Goal: Transaction & Acquisition: Purchase product/service

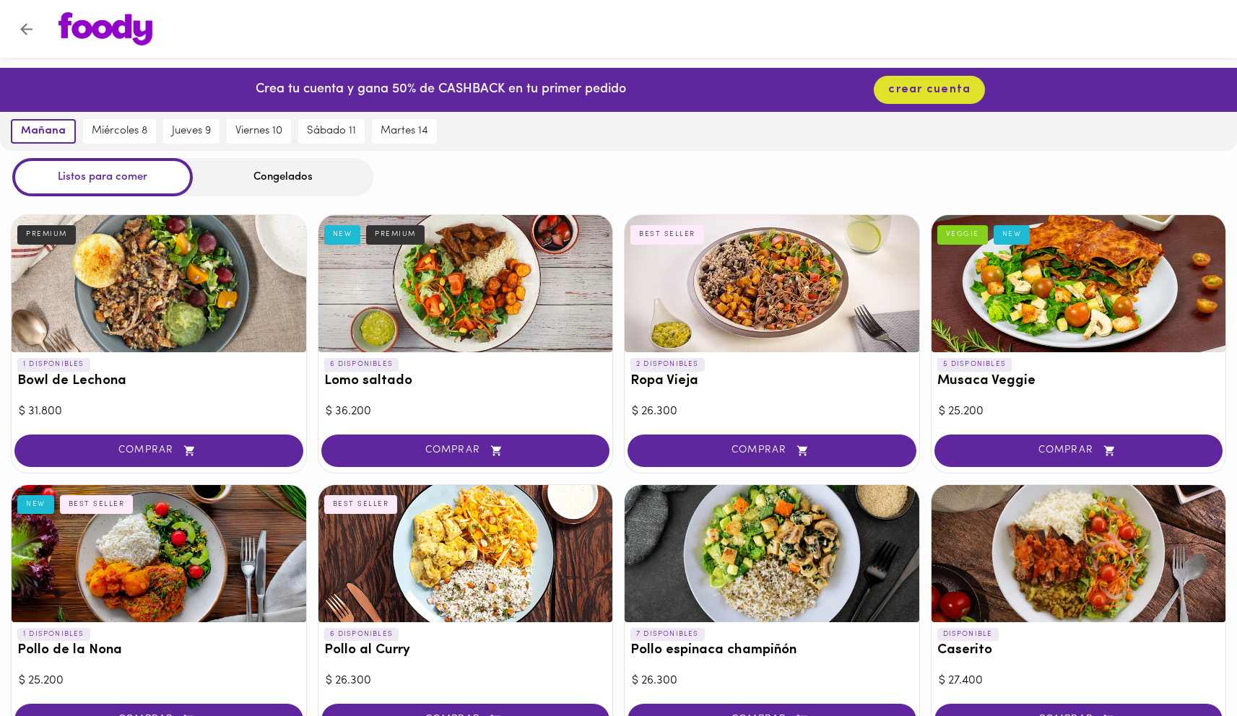
click at [108, 29] on img at bounding box center [105, 28] width 94 height 33
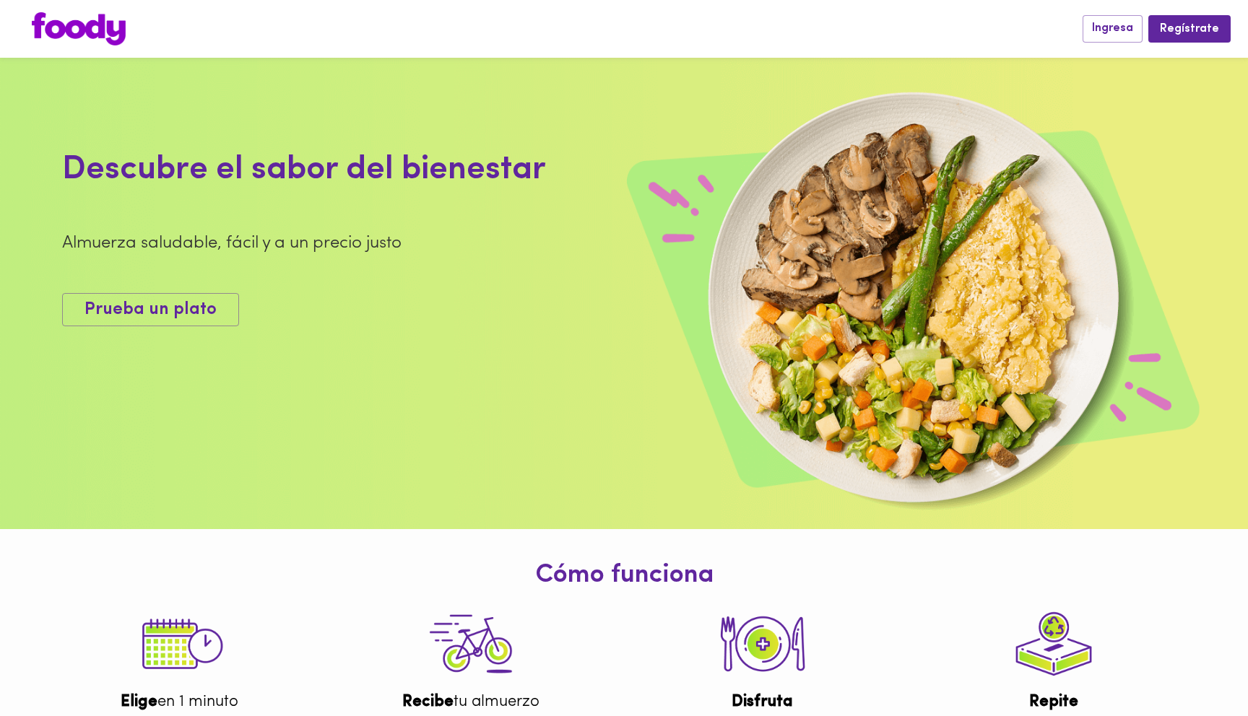
click at [77, 39] on img at bounding box center [79, 28] width 94 height 33
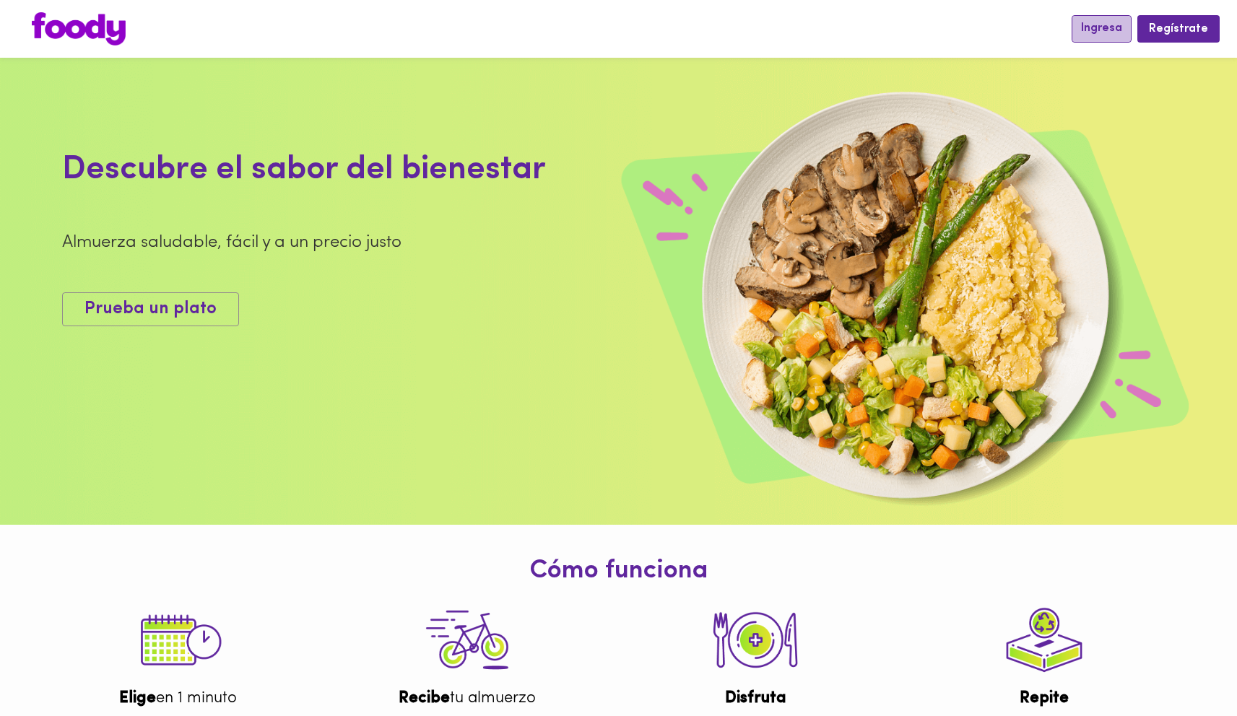
click at [1121, 34] on span "Ingresa" at bounding box center [1101, 29] width 41 height 14
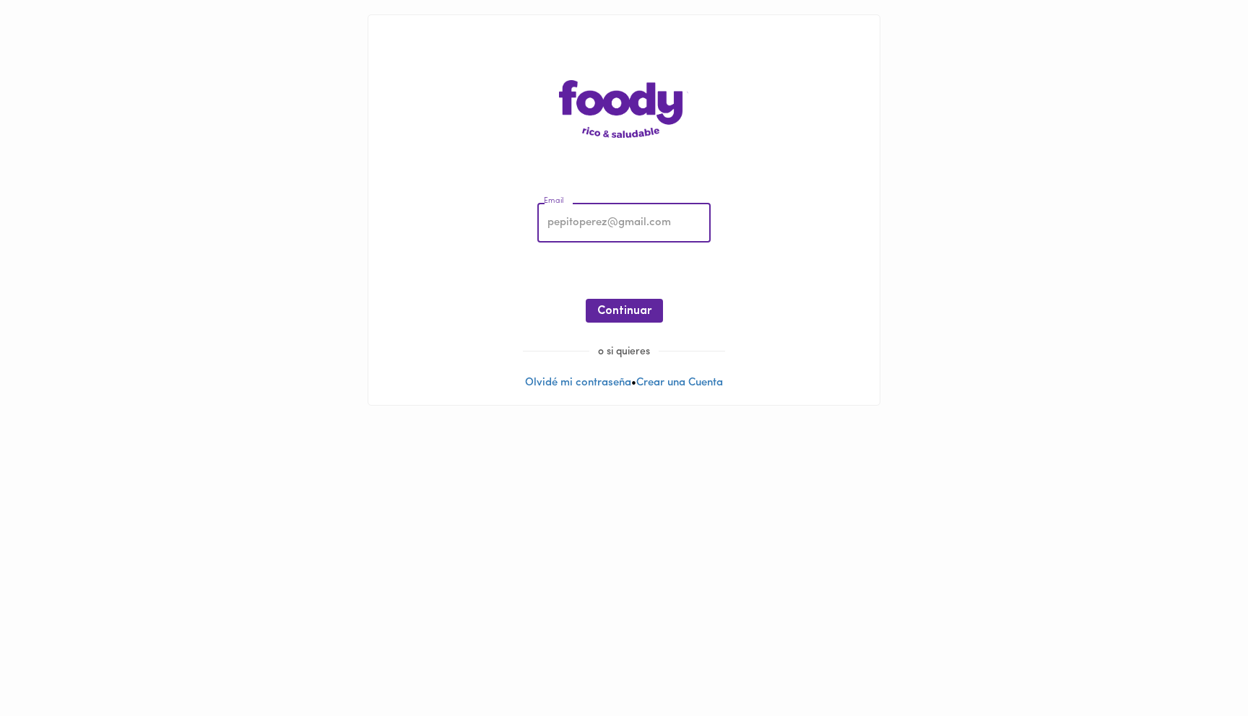
click at [623, 225] on input "email" at bounding box center [623, 224] width 173 height 40
click at [478, 206] on div "Email Email ¡Oops! Recuperar Clave Continuar" at bounding box center [624, 266] width 482 height 156
click at [555, 213] on input "email" at bounding box center [623, 224] width 173 height 40
drag, startPoint x: 555, startPoint y: 213, endPoint x: 552, endPoint y: 222, distance: 9.6
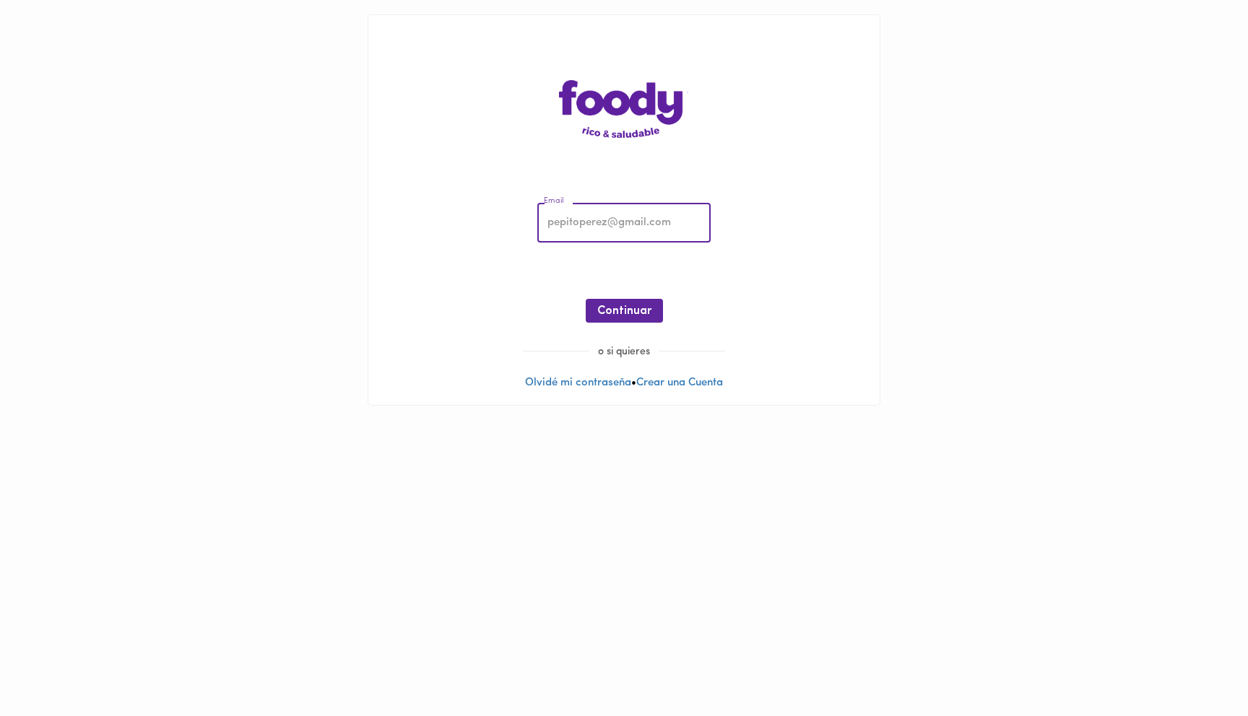
click at [552, 222] on input "email" at bounding box center [623, 224] width 173 height 40
click at [615, 225] on input "email" at bounding box center [623, 224] width 173 height 40
type input "[PERSON_NAME][EMAIL_ADDRESS][DOMAIN_NAME]"
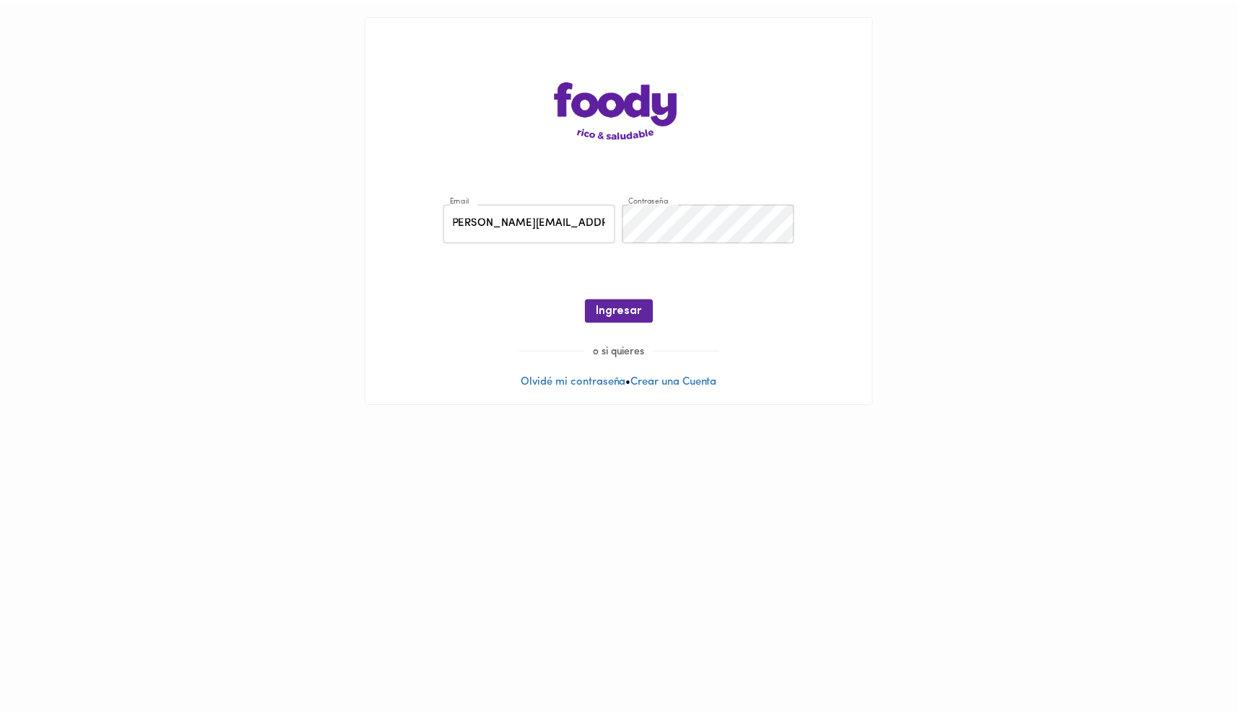
scroll to position [0, 0]
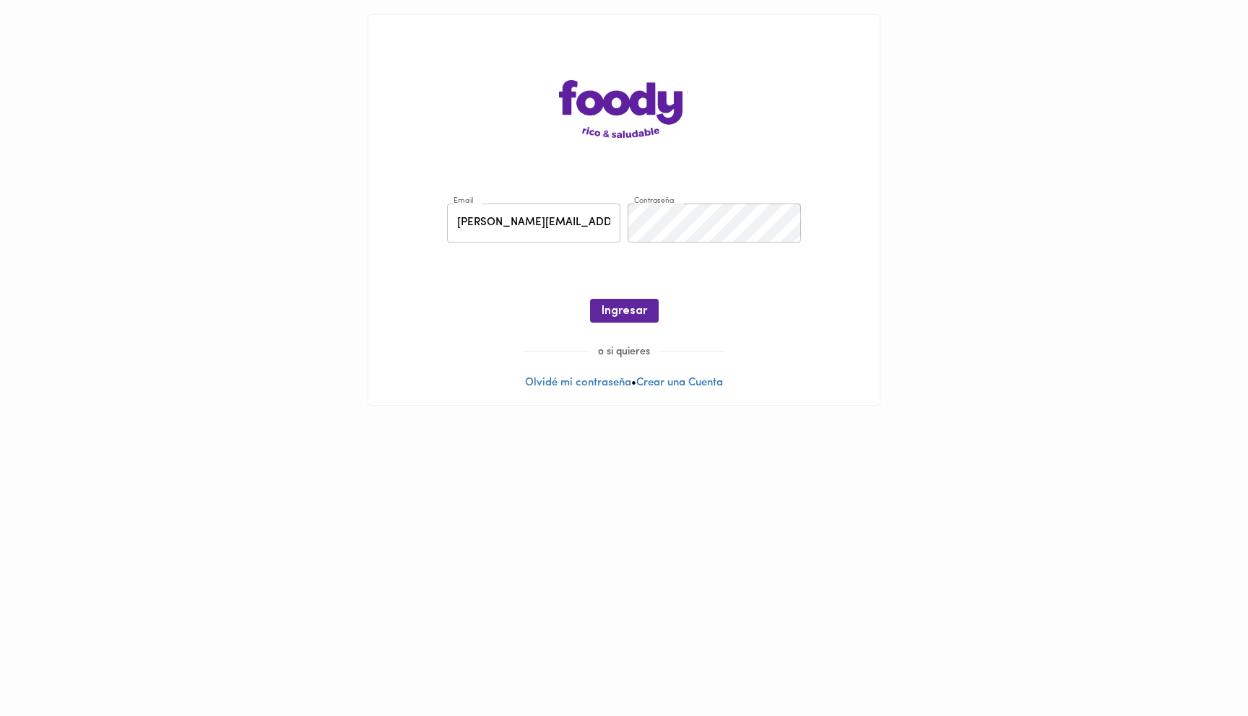
click at [677, 251] on div "Email [PERSON_NAME][EMAIL_ADDRESS][DOMAIN_NAME] Email Contraseña Contraseña ¡Oo…" at bounding box center [624, 266] width 482 height 156
click at [636, 305] on span "Ingresar" at bounding box center [624, 312] width 45 height 14
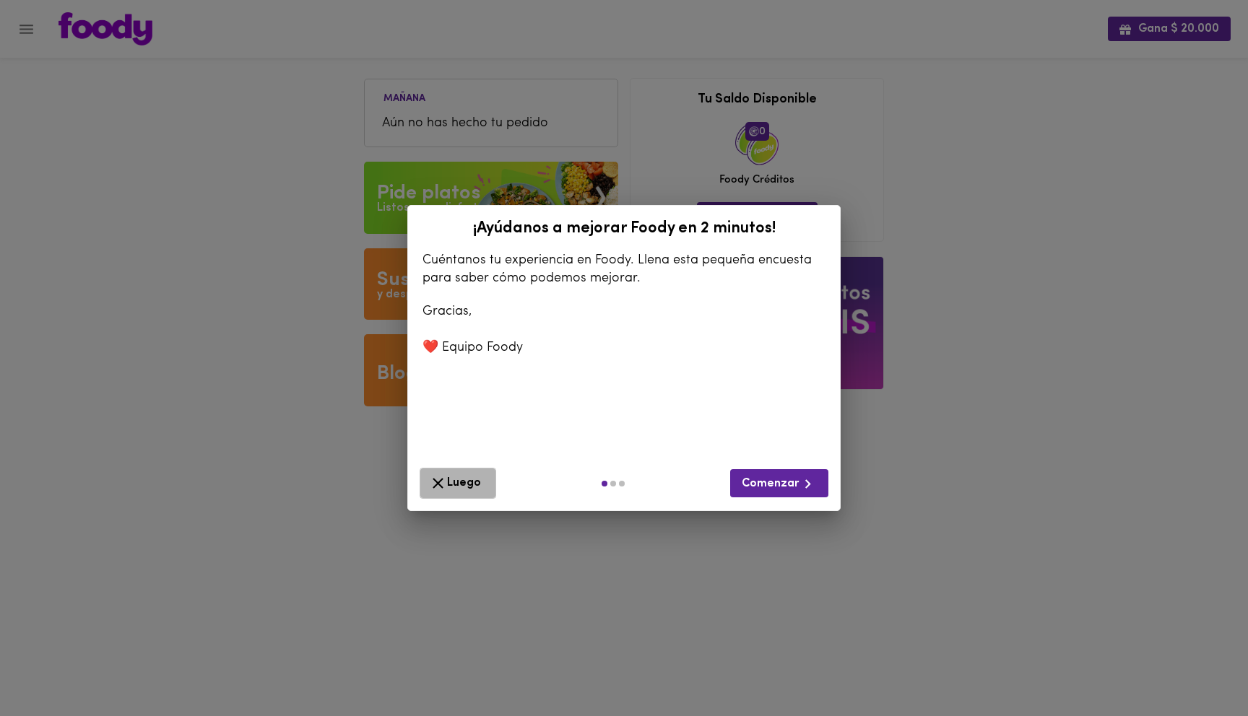
click at [437, 477] on icon "button" at bounding box center [438, 483] width 18 height 18
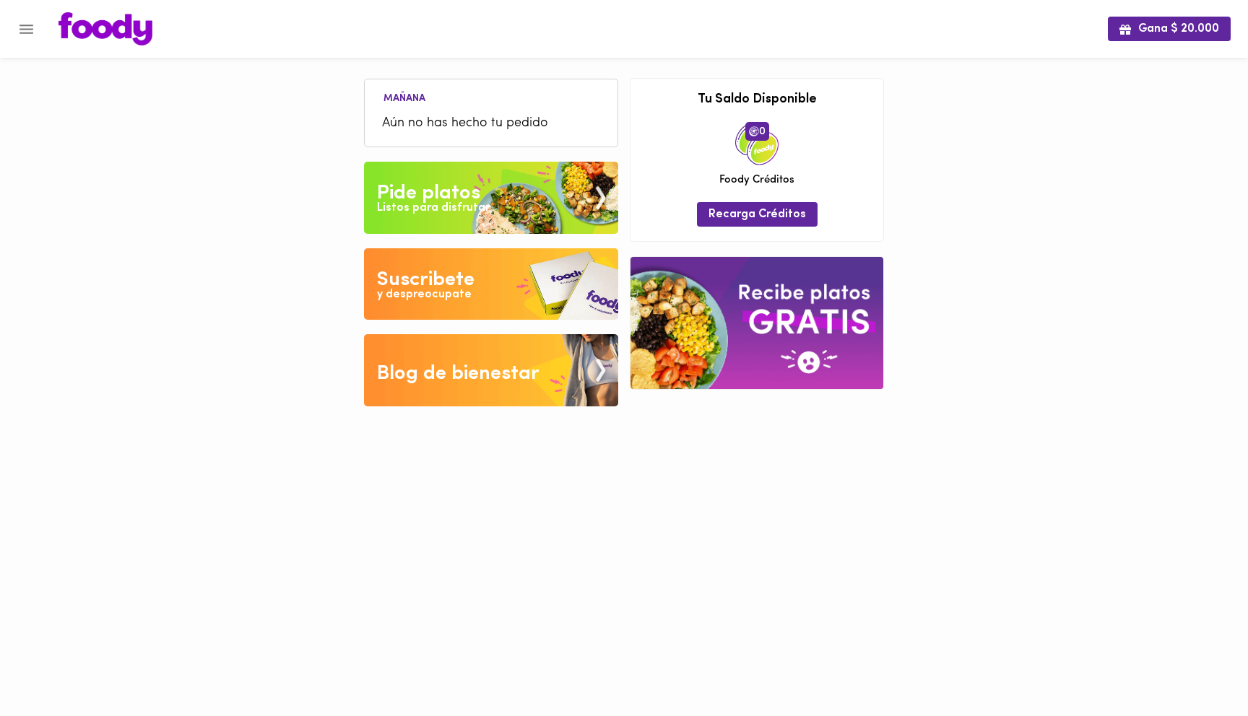
click at [489, 181] on img at bounding box center [491, 198] width 254 height 72
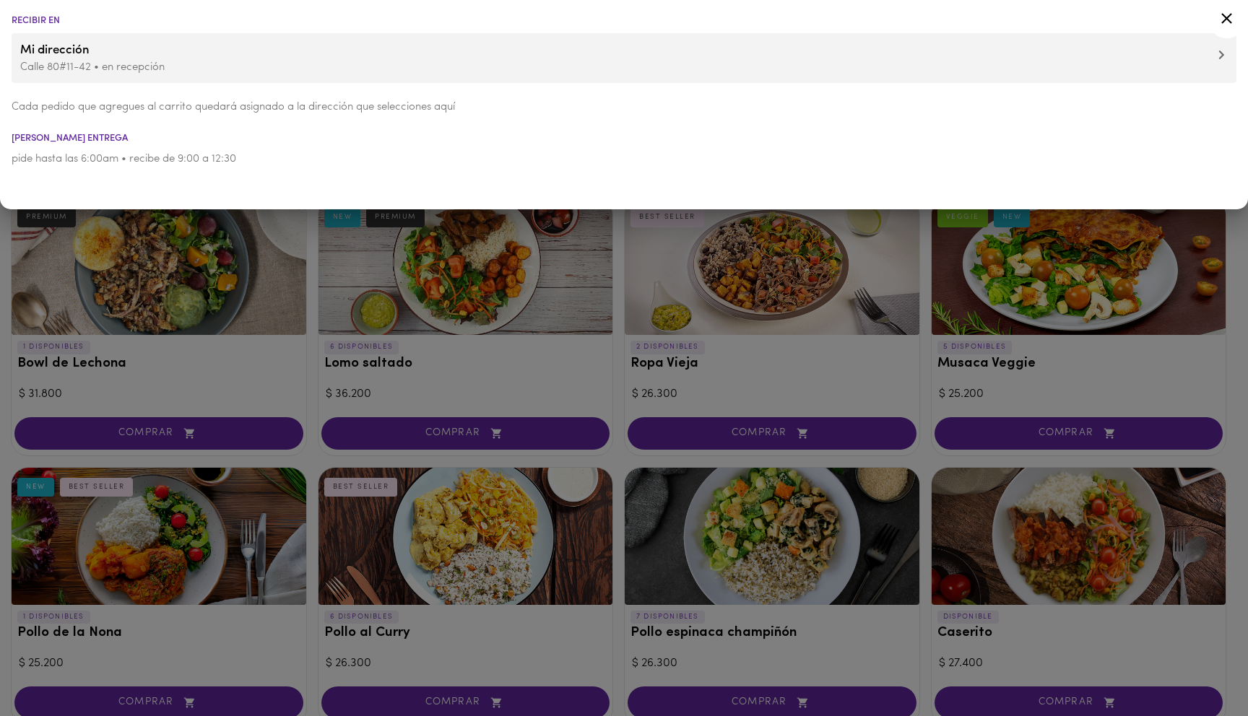
click at [274, 303] on div at bounding box center [624, 358] width 1248 height 716
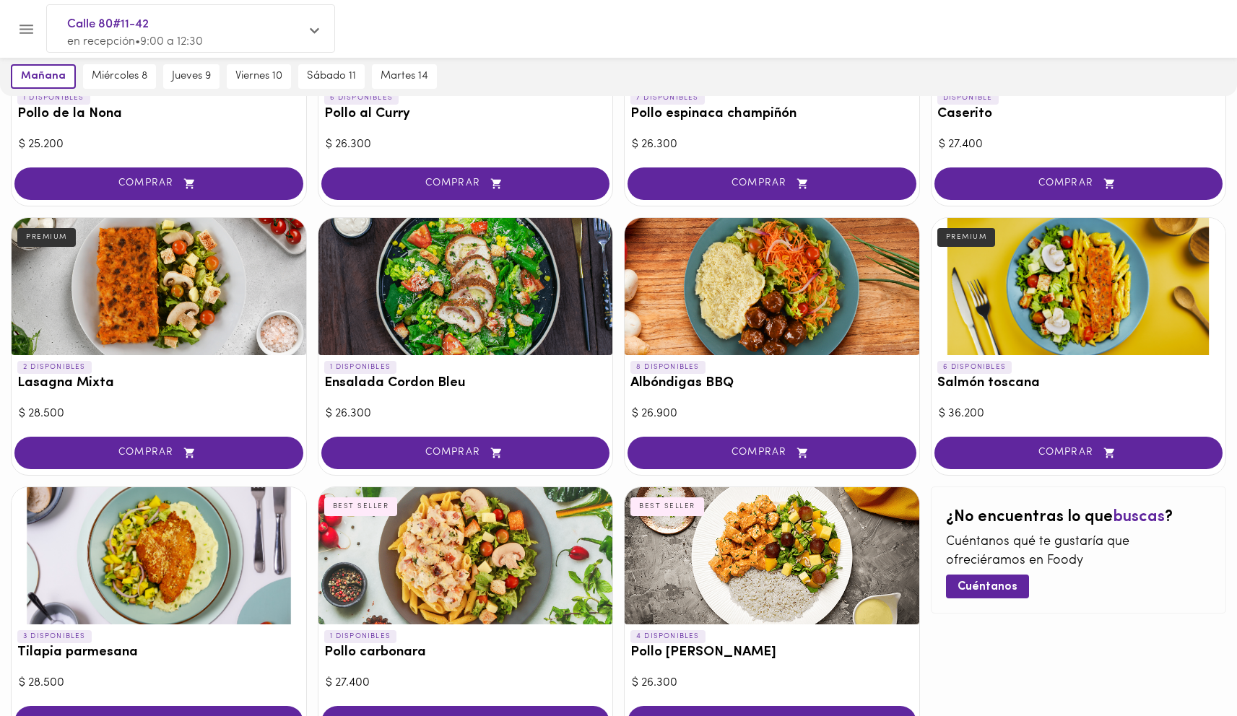
scroll to position [594, 0]
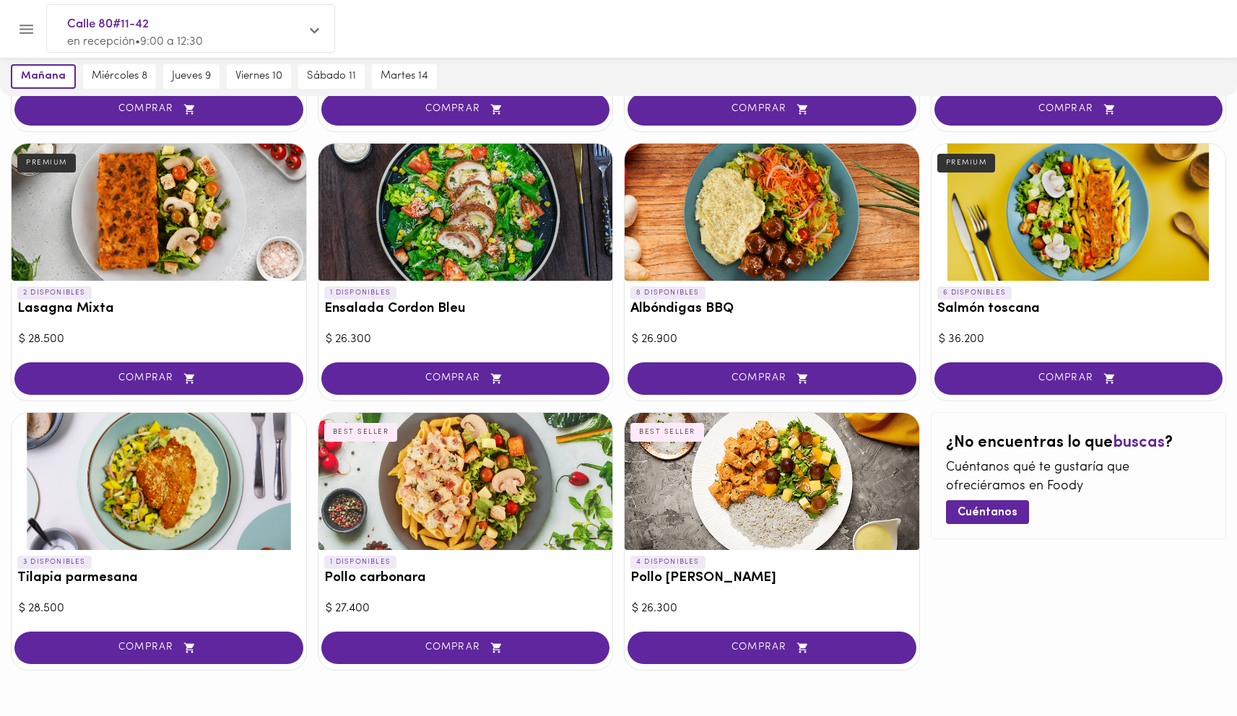
click at [194, 499] on div at bounding box center [159, 481] width 295 height 137
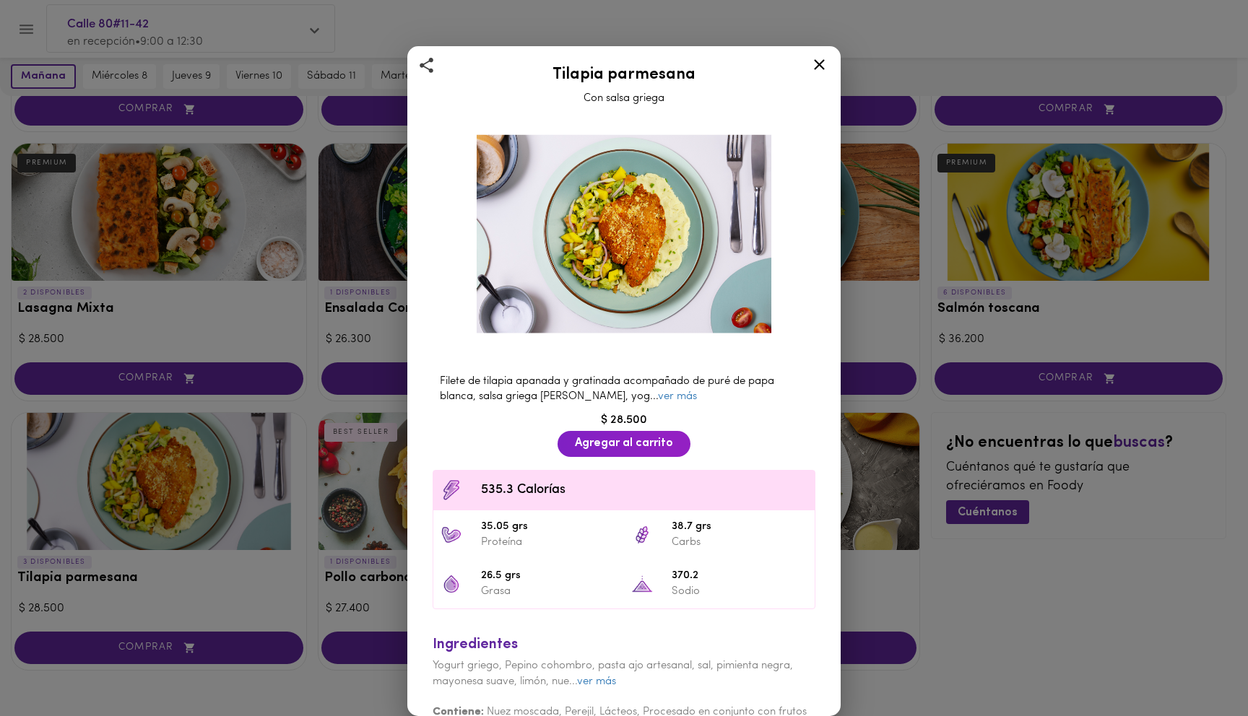
click at [649, 402] on div "Filete de tilapia apanada y gratinada acompañado de puré de papa blanca, salsa …" at bounding box center [623, 389] width 397 height 45
click at [658, 391] on link "ver más" at bounding box center [677, 396] width 39 height 11
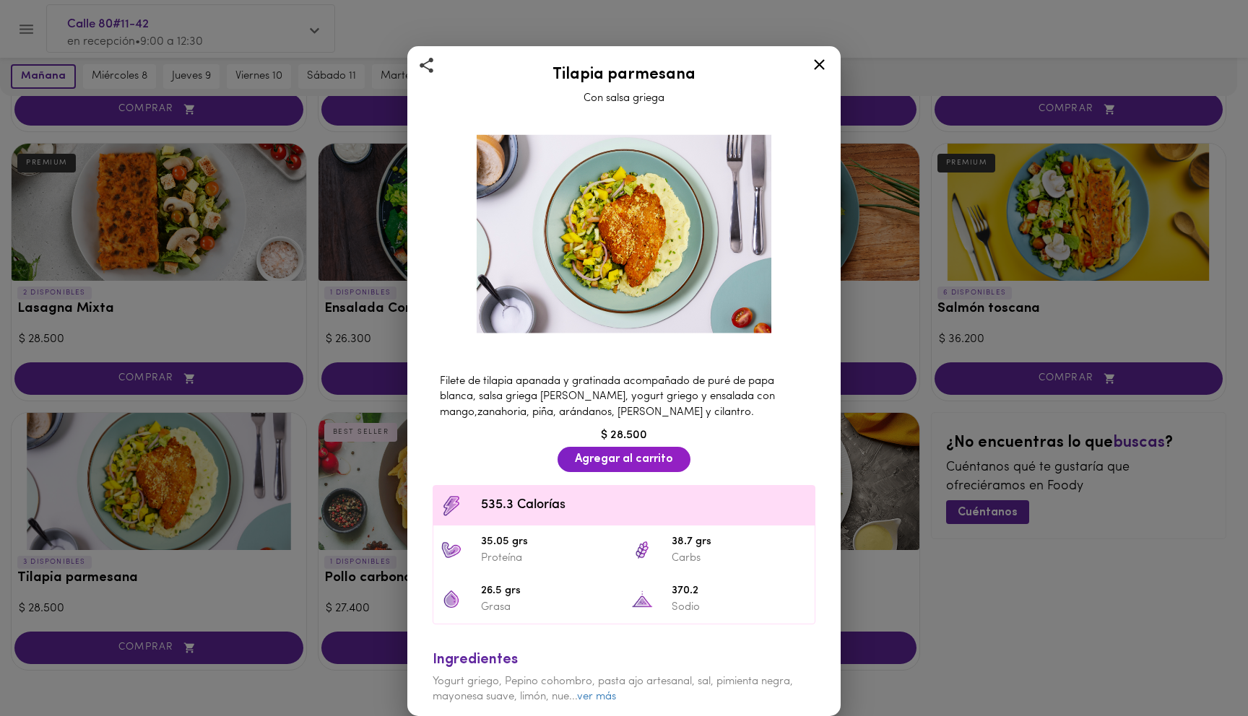
click at [859, 365] on div "Tilapia parmesana Con salsa griega Filete de tilapia apanada y gratinada acompa…" at bounding box center [624, 358] width 1248 height 716
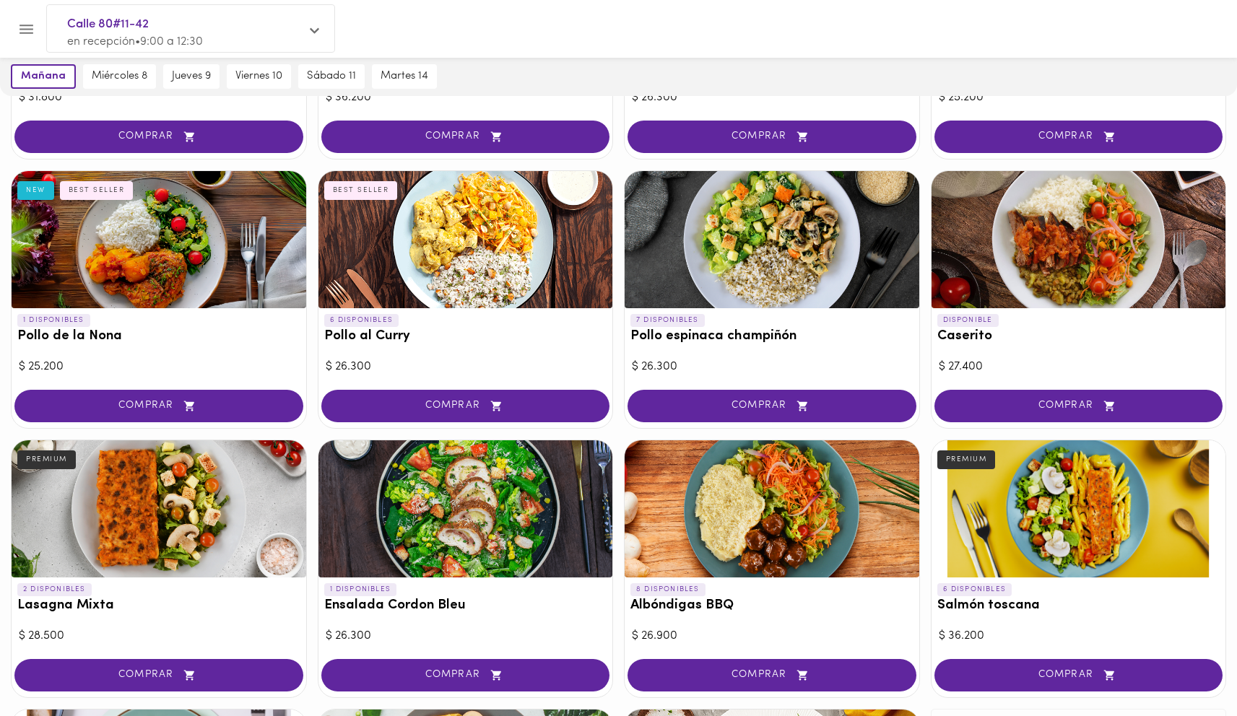
scroll to position [90, 0]
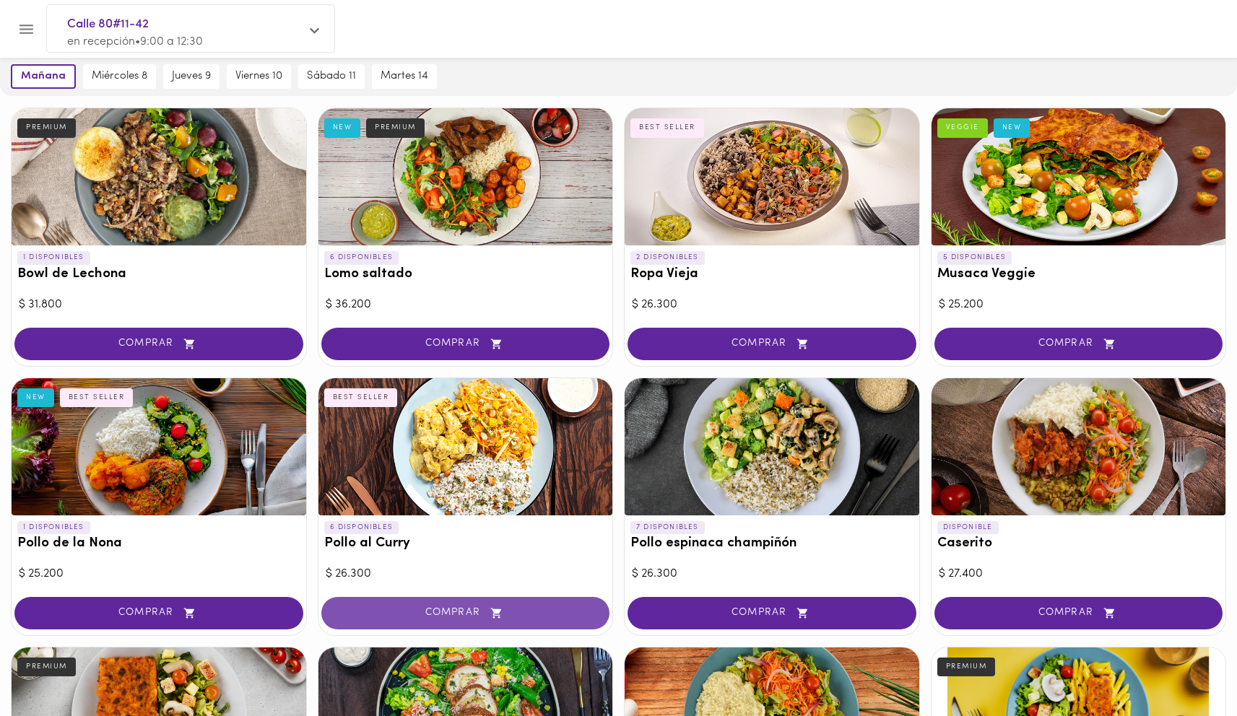
click at [506, 612] on span "COMPRAR" at bounding box center [465, 613] width 253 height 12
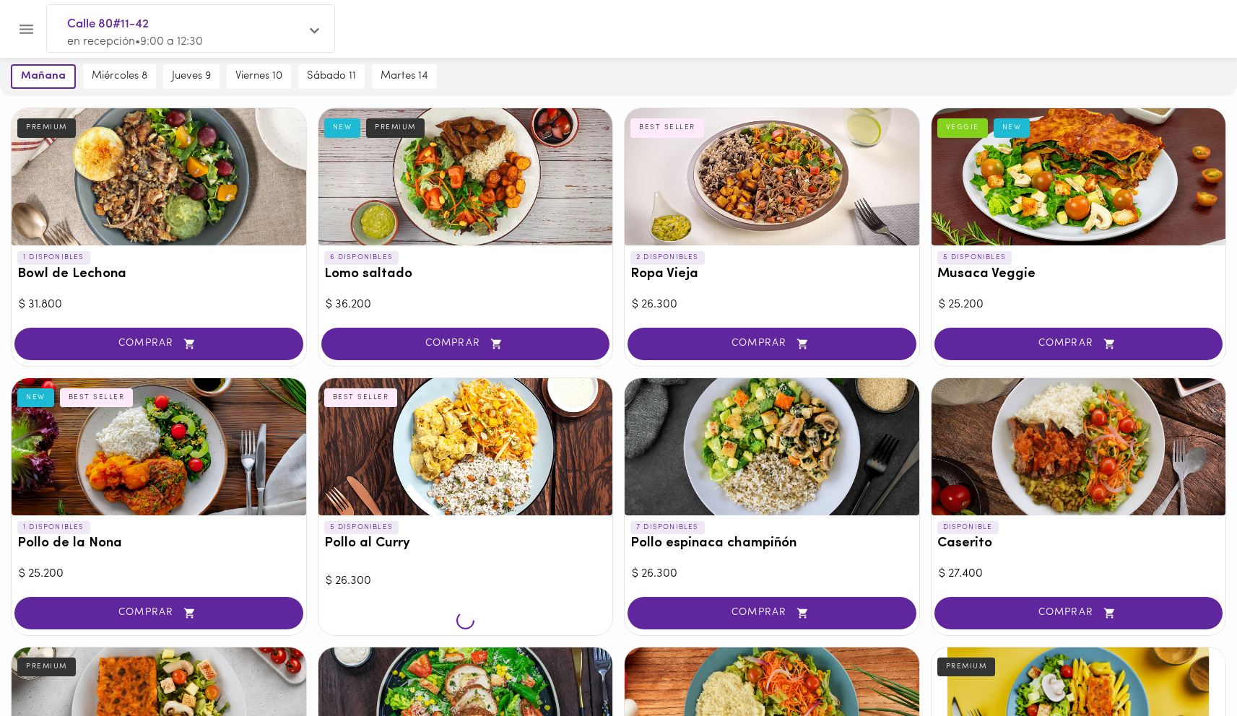
scroll to position [90, 0]
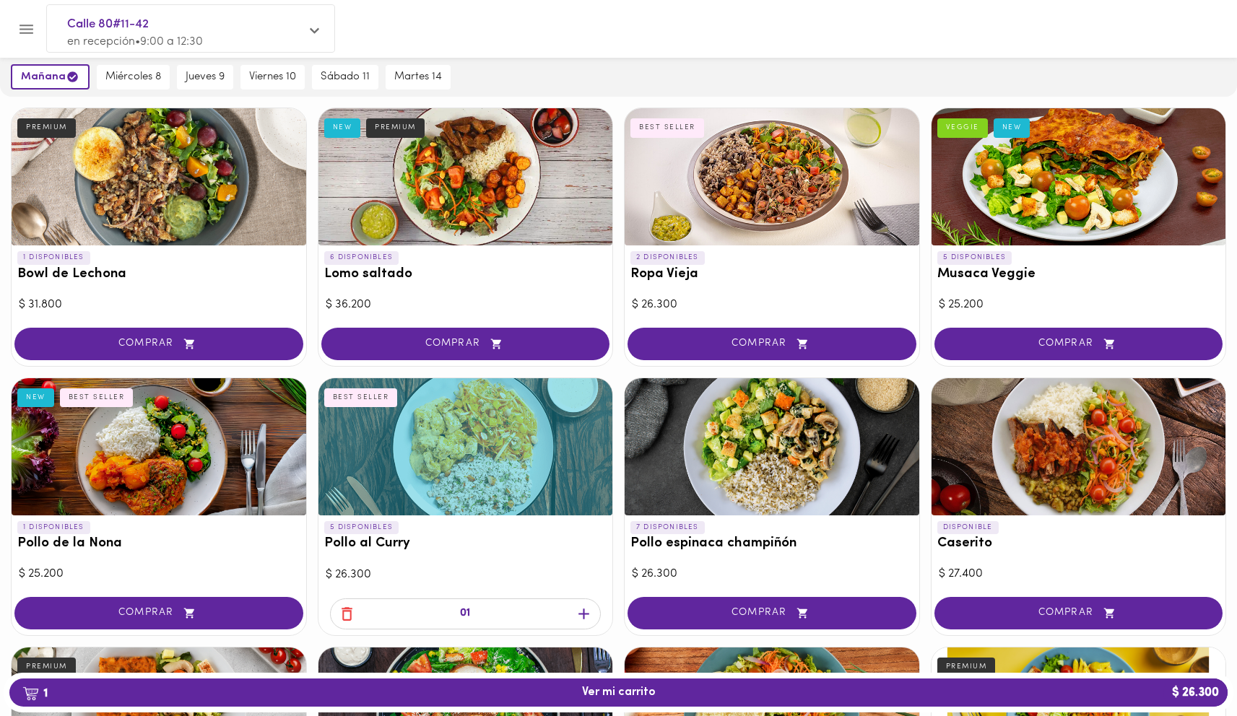
click at [471, 489] on div at bounding box center [465, 446] width 295 height 137
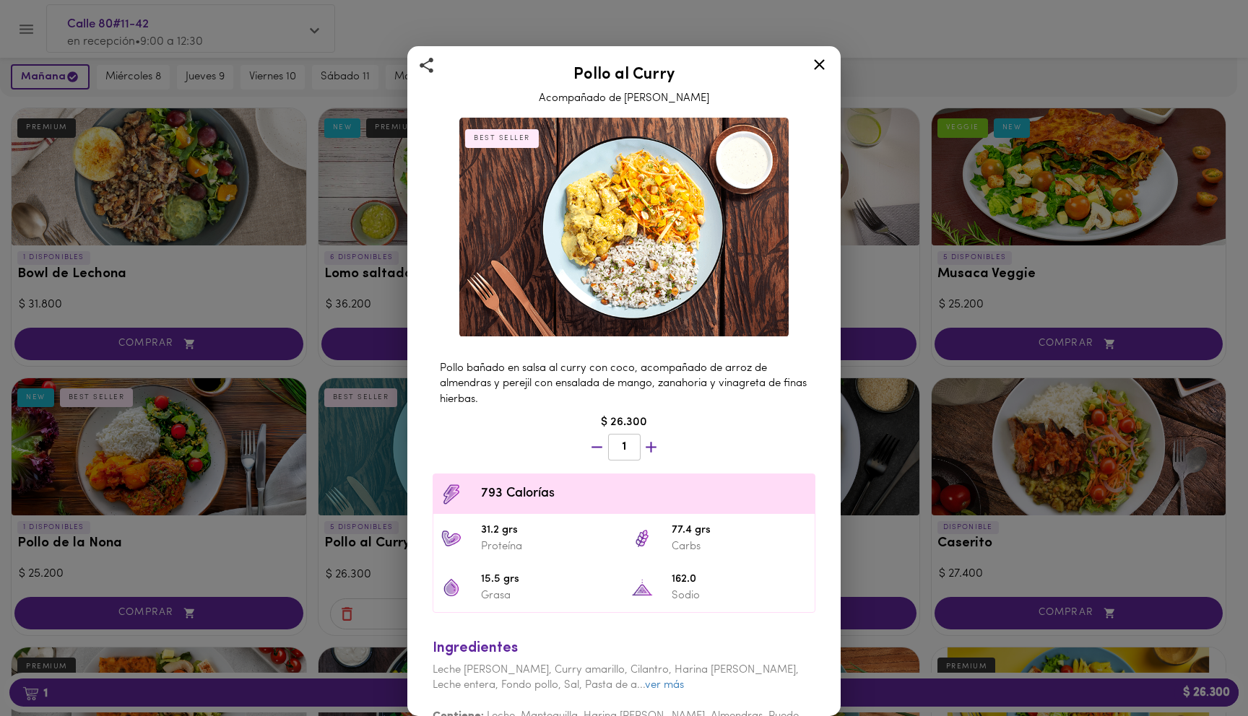
click at [304, 434] on div "Pollo al Curry Acompañado de Arroz Pilaf BEST SELLER Pollo bañado en salsa al c…" at bounding box center [624, 358] width 1248 height 716
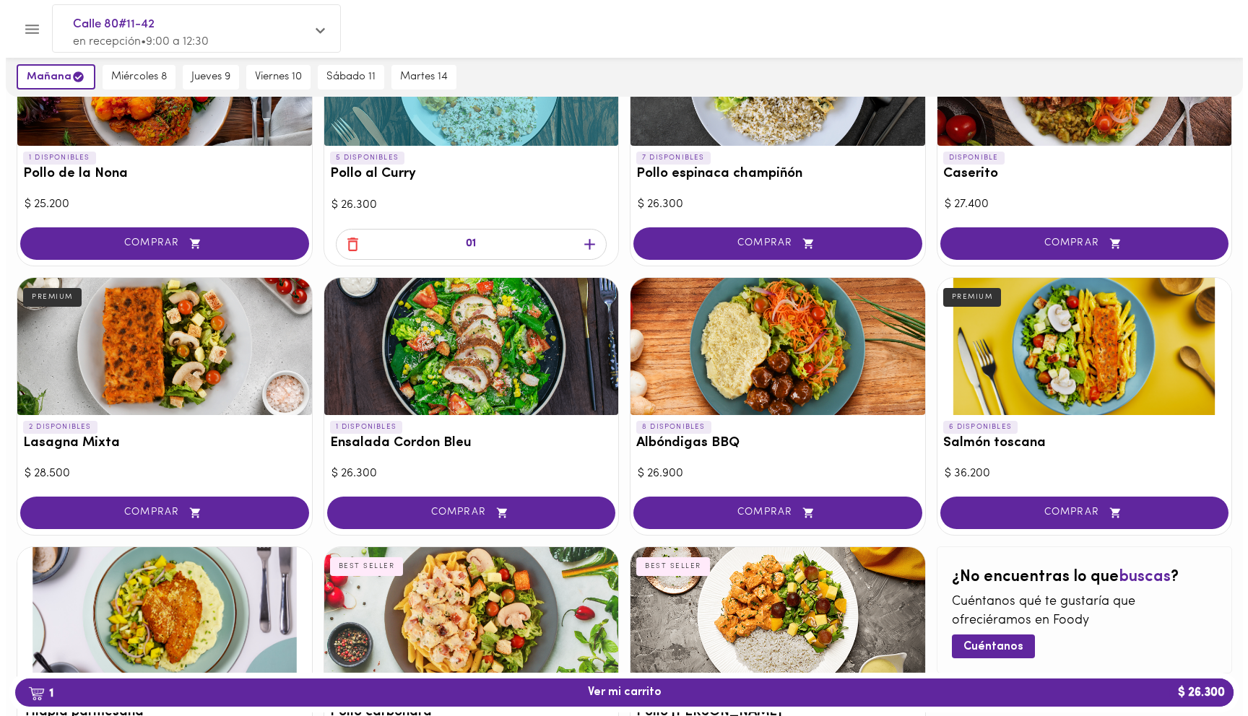
scroll to position [534, 0]
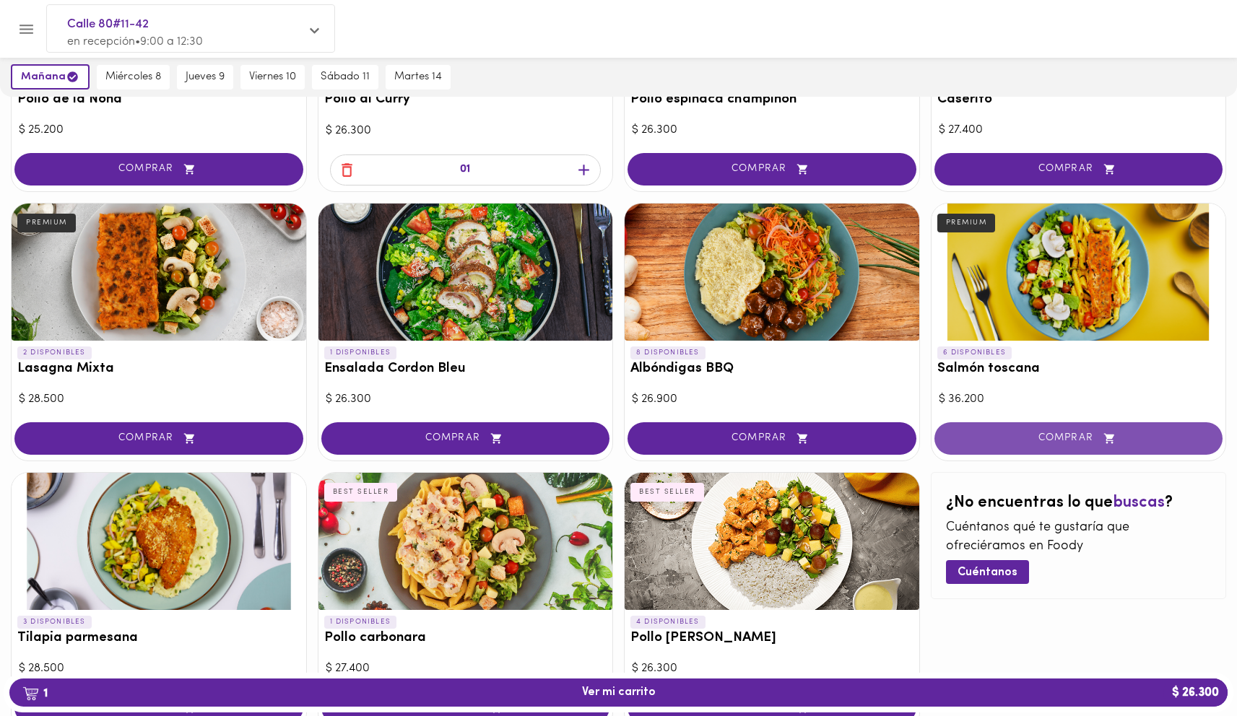
click at [1039, 430] on button "COMPRAR" at bounding box center [1079, 438] width 289 height 32
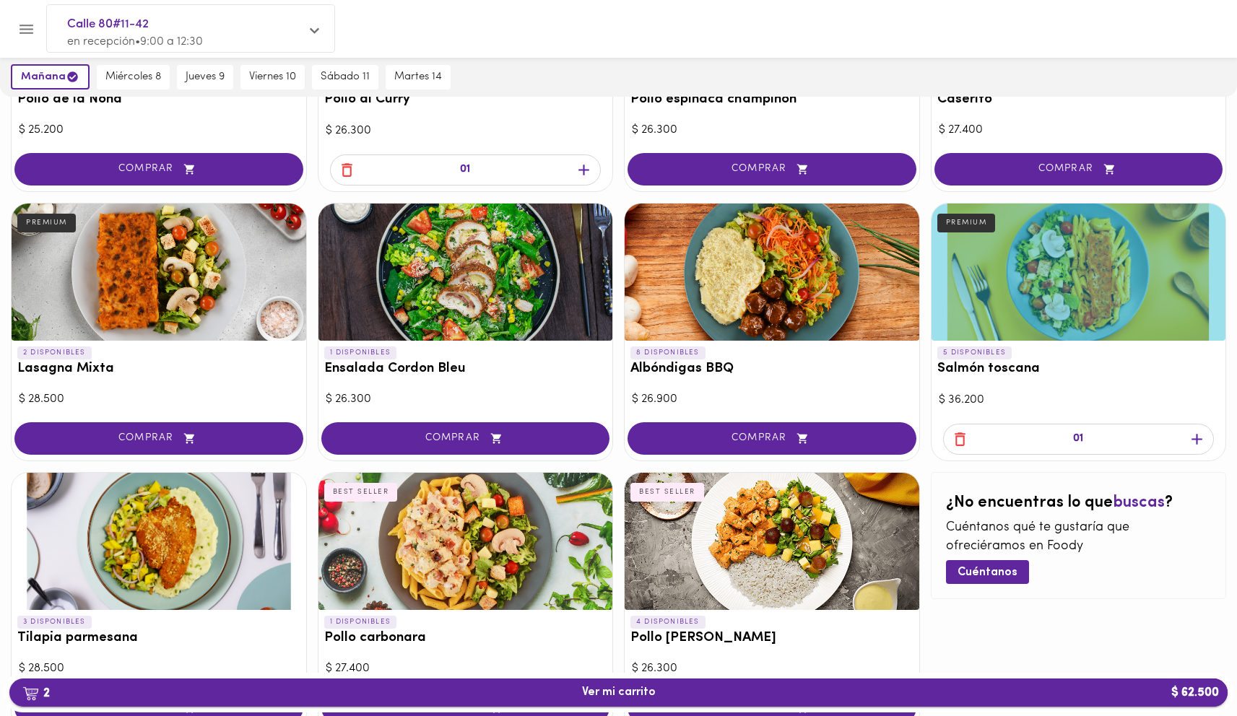
click at [773, 694] on span "2 Ver mi carrito $ 62.500" at bounding box center [618, 693] width 1195 height 14
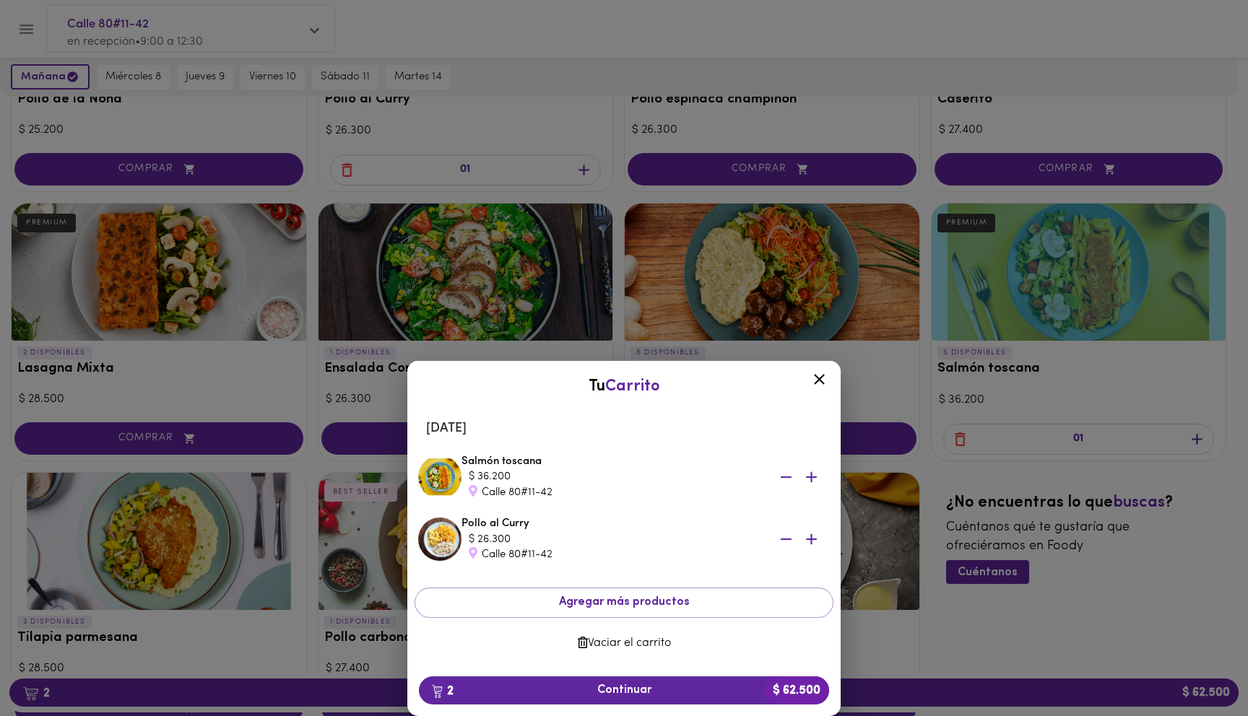
click at [786, 533] on icon "button" at bounding box center [786, 540] width 18 height 18
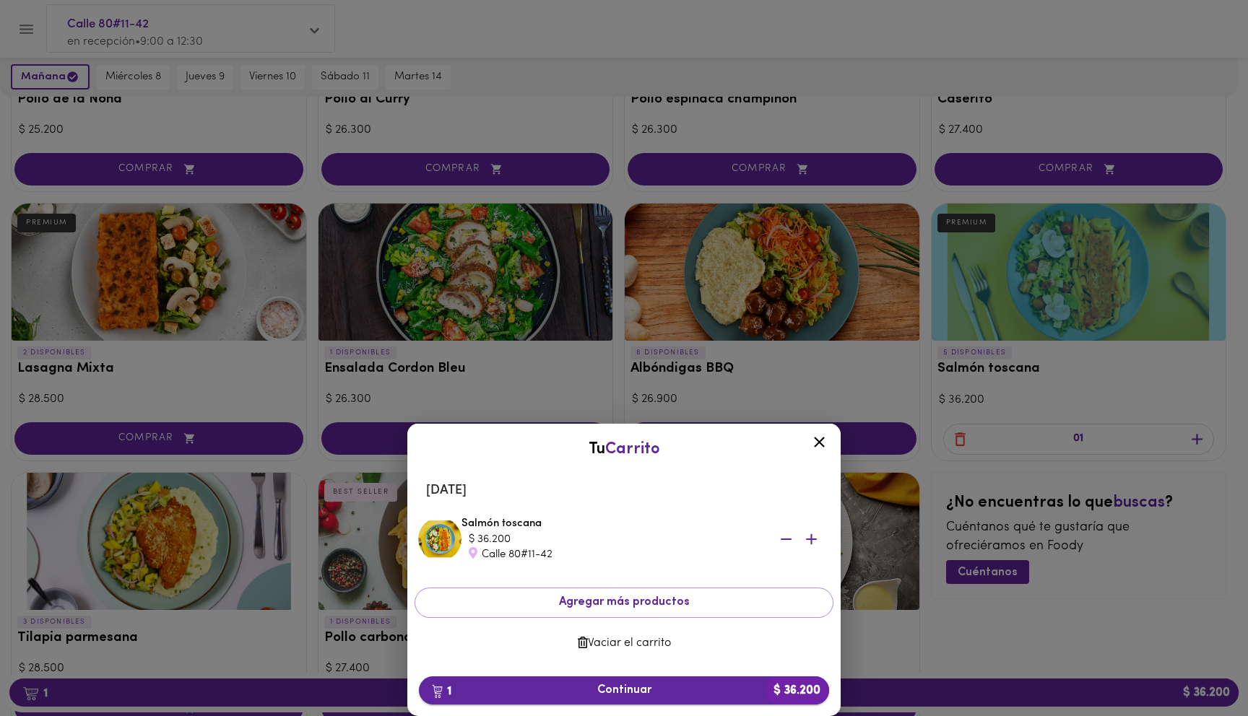
click at [693, 680] on button "1 Continuar $ 36.200" at bounding box center [624, 691] width 410 height 28
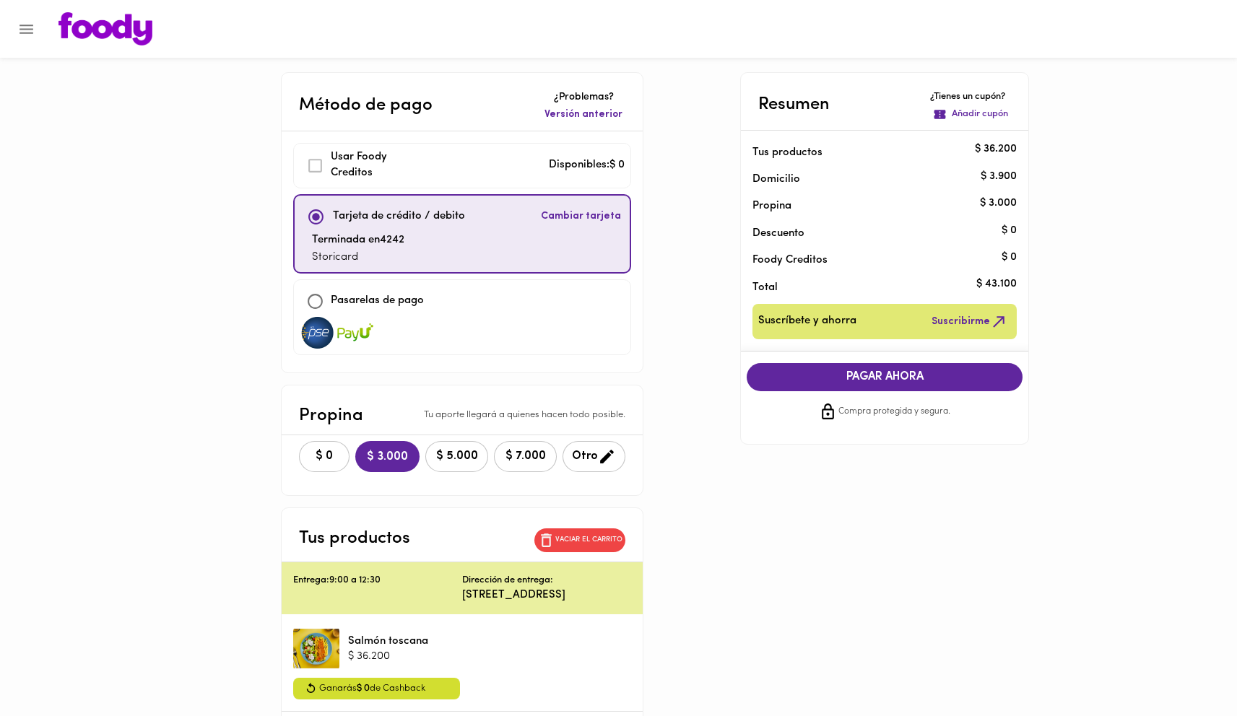
scroll to position [84, 0]
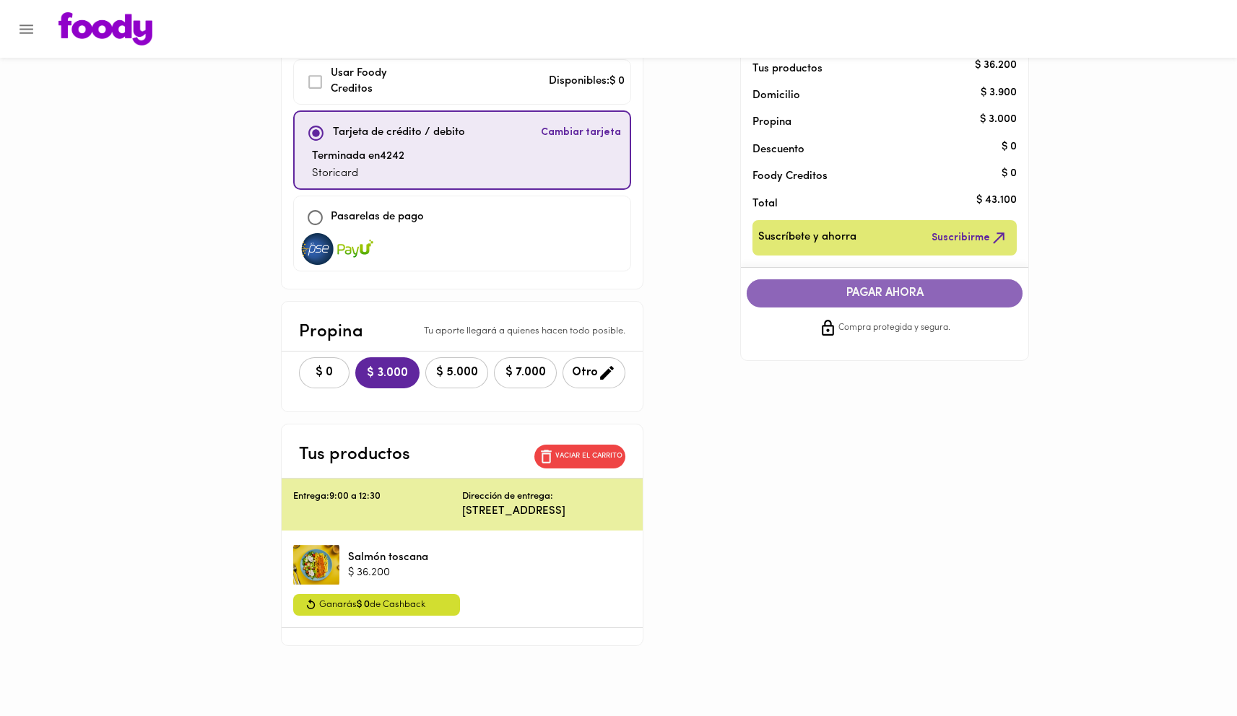
click at [796, 304] on button "PAGAR AHORA" at bounding box center [885, 293] width 276 height 28
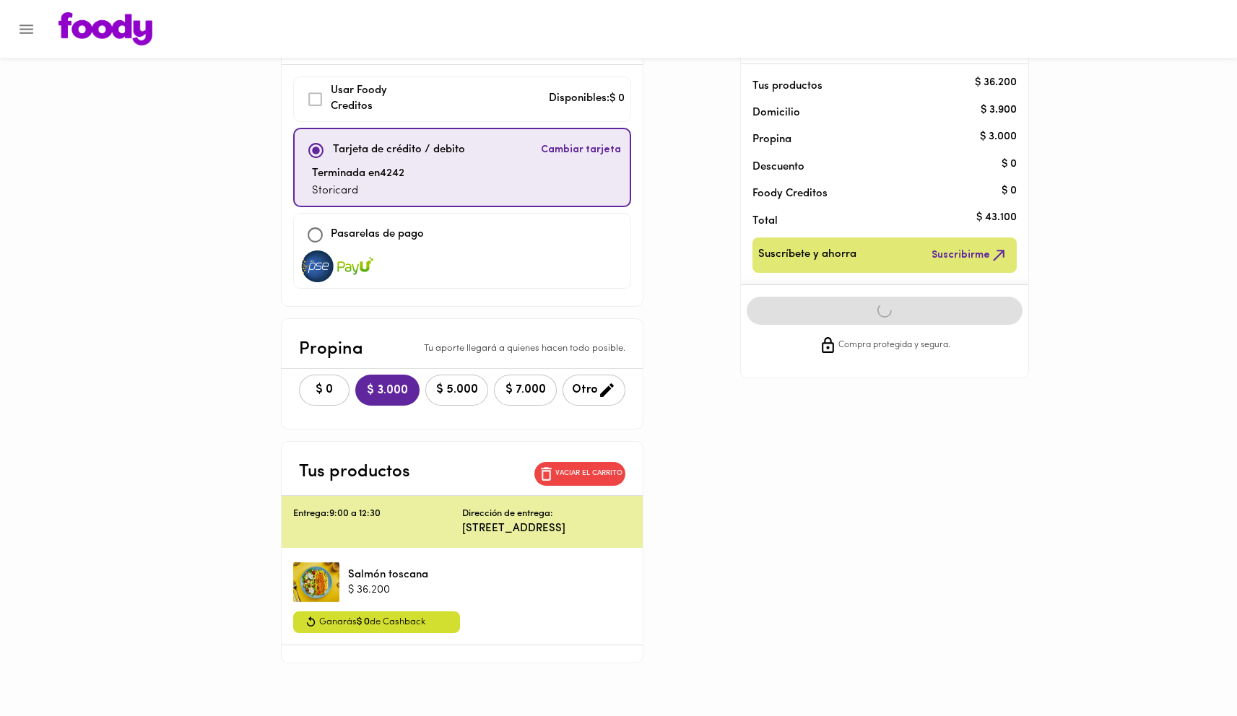
scroll to position [57, 0]
